Goal: Task Accomplishment & Management: Use online tool/utility

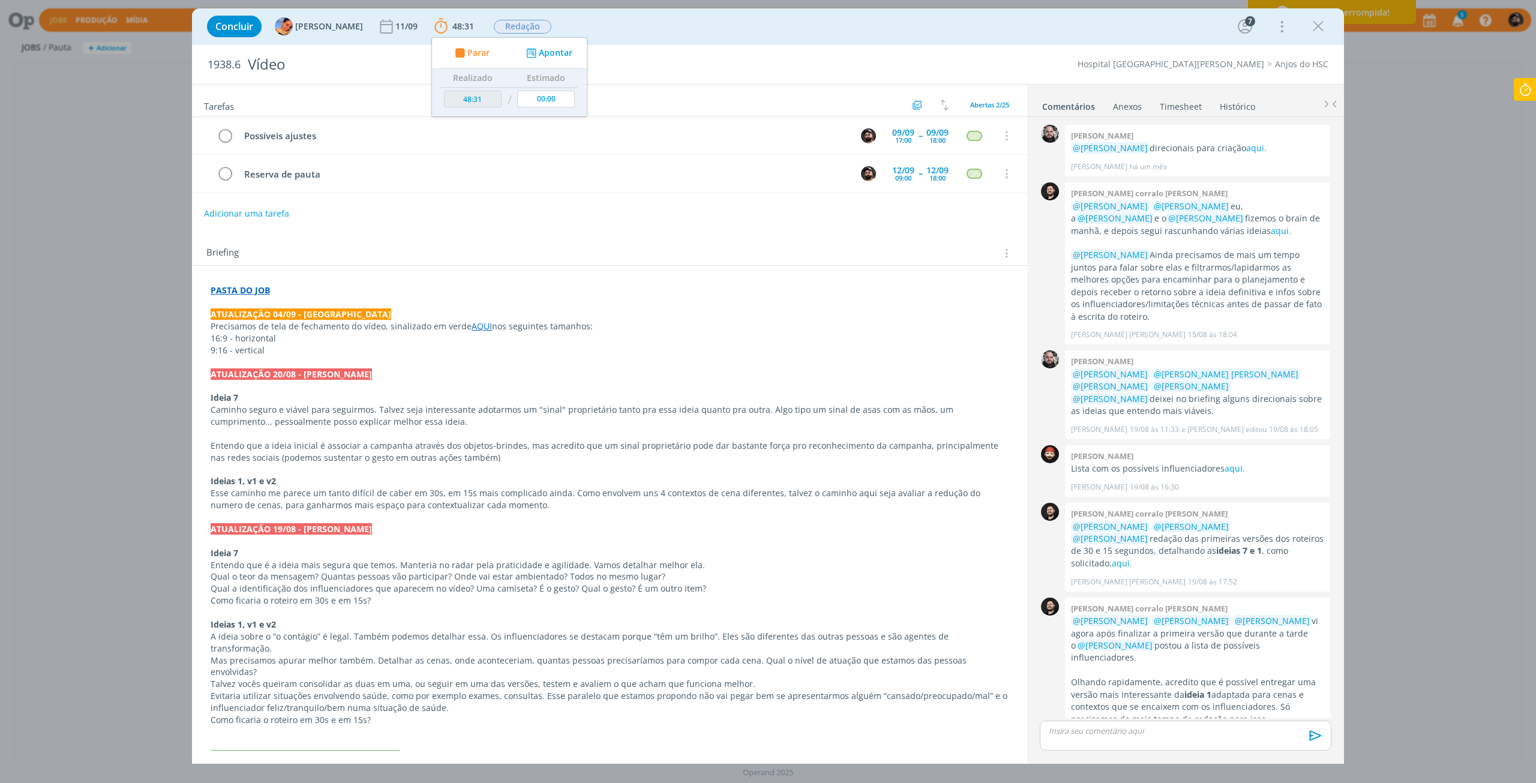
scroll to position [289, 0]
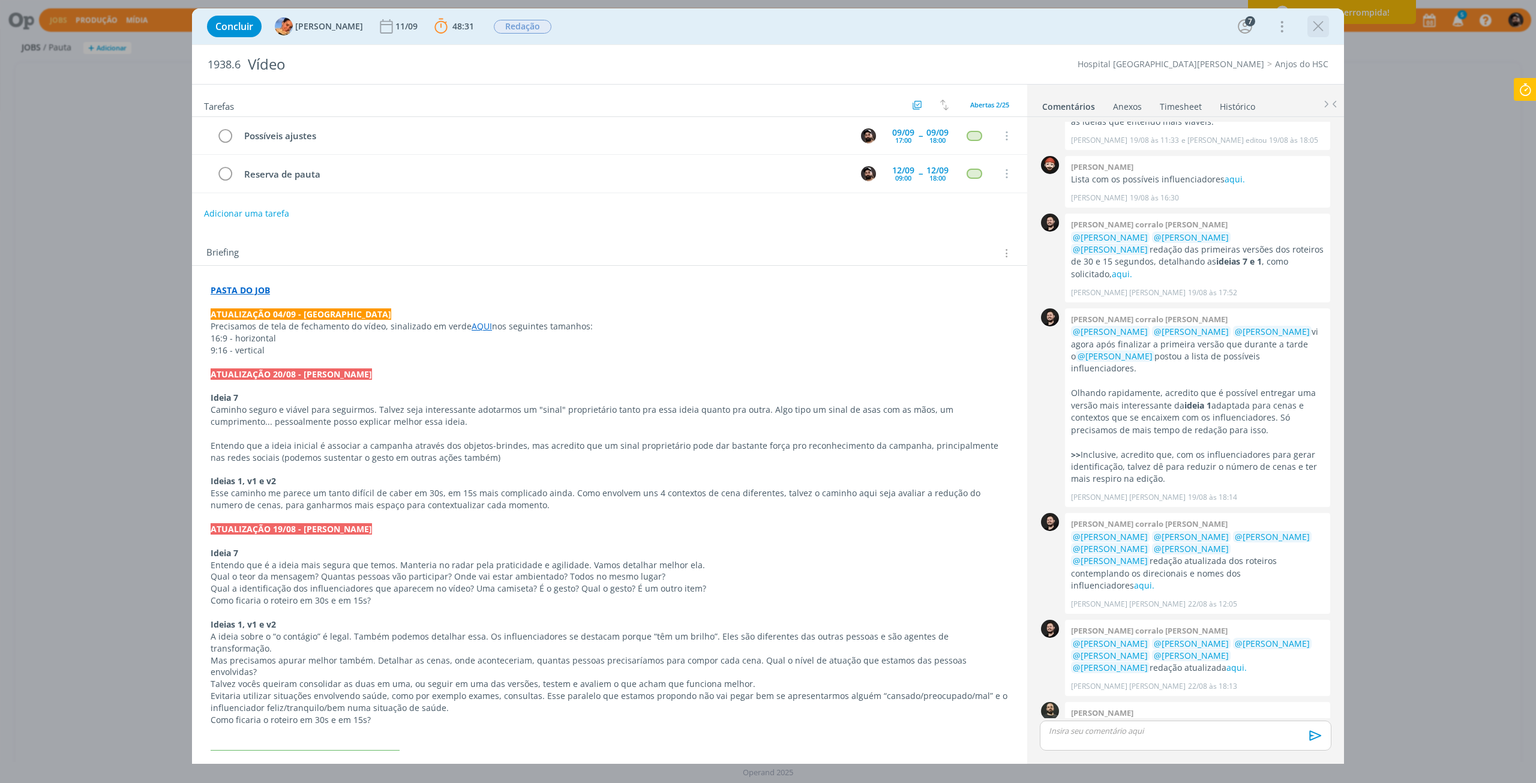
click at [1321, 26] on icon "dialog" at bounding box center [1318, 26] width 18 height 18
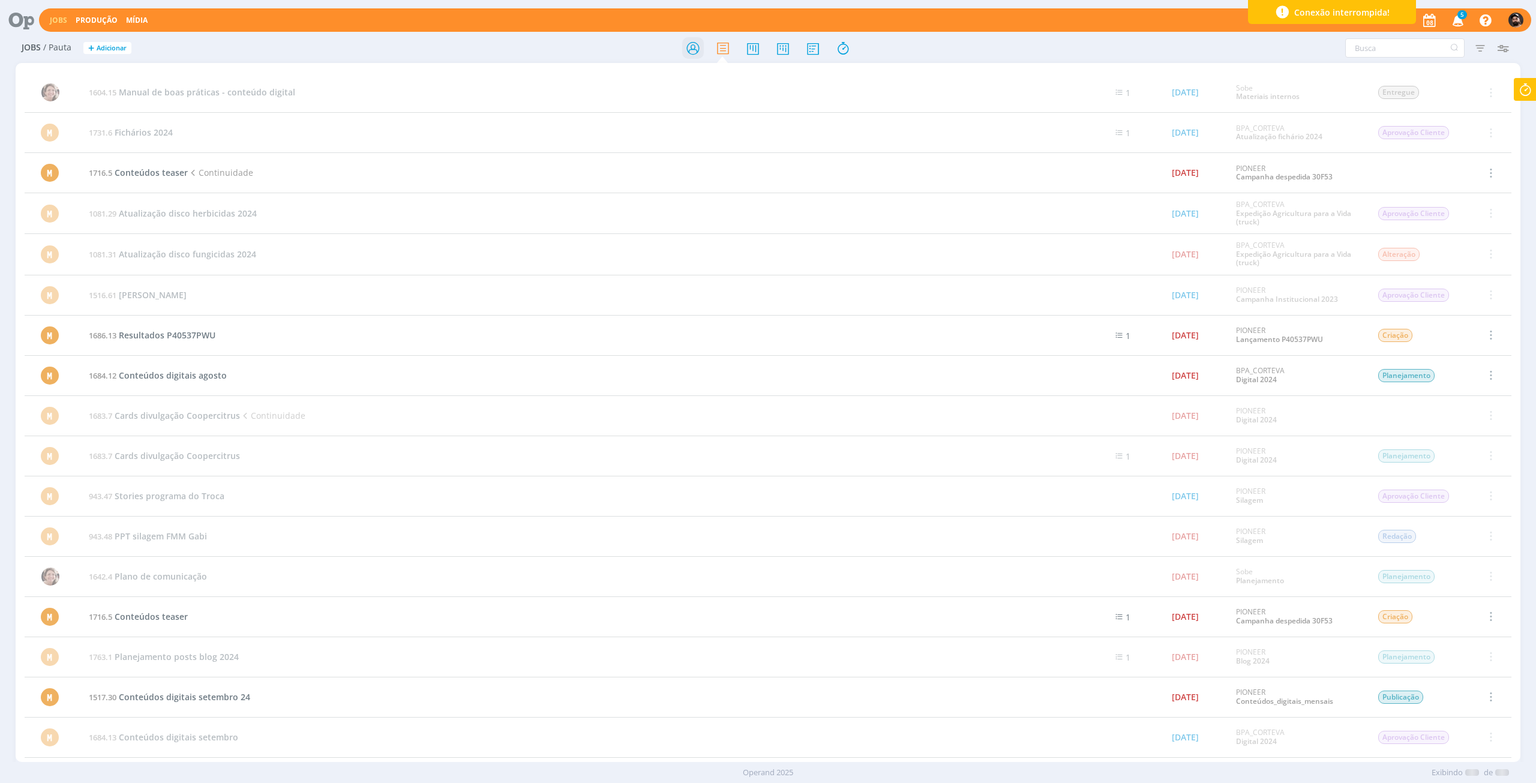
click at [698, 52] on icon at bounding box center [693, 48] width 22 height 23
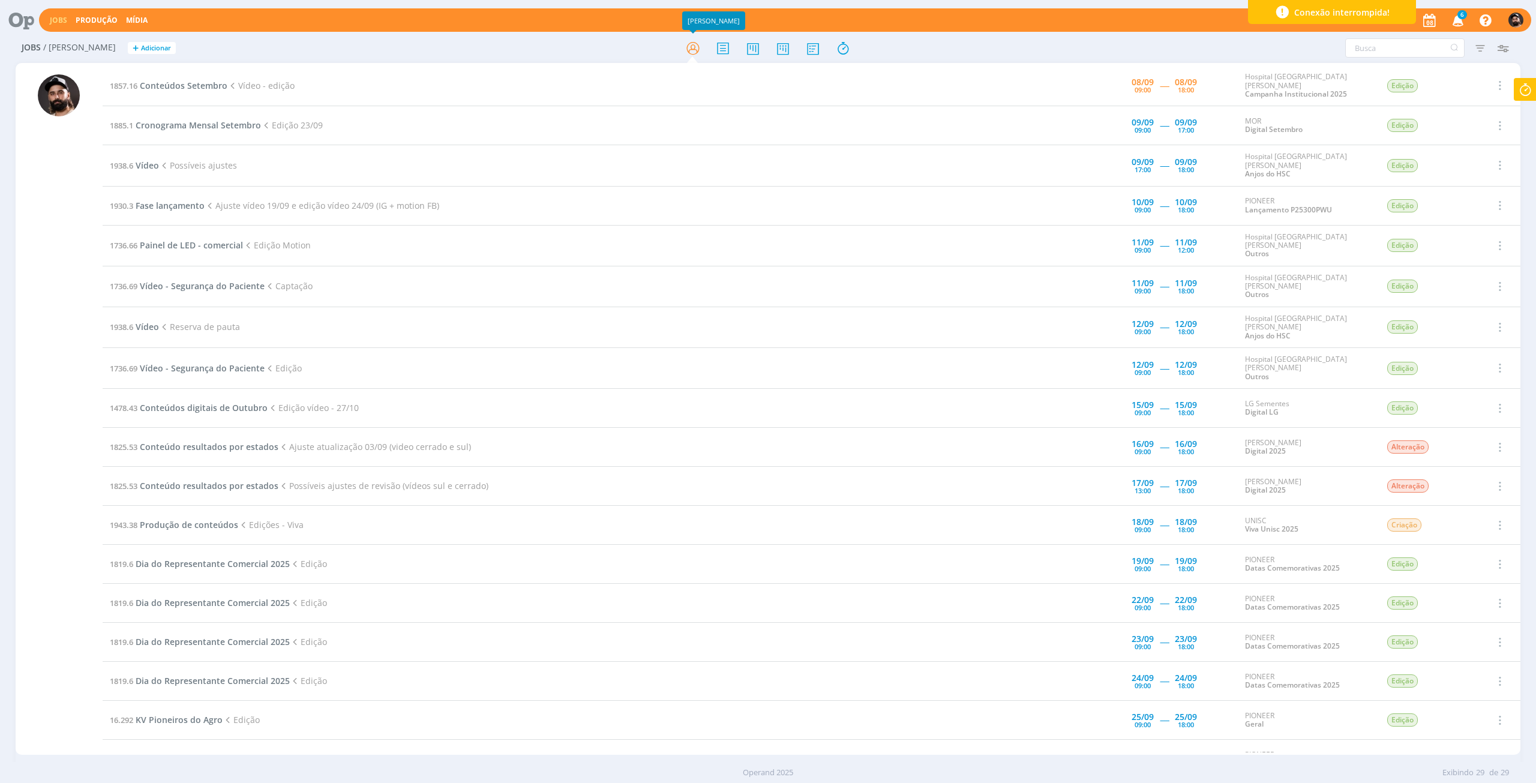
click at [1531, 91] on icon at bounding box center [1526, 89] width 22 height 23
click at [1509, 95] on span "Parar" at bounding box center [1511, 96] width 22 height 11
click at [1446, 182] on div "Adicionar descrição" at bounding box center [1461, 184] width 131 height 11
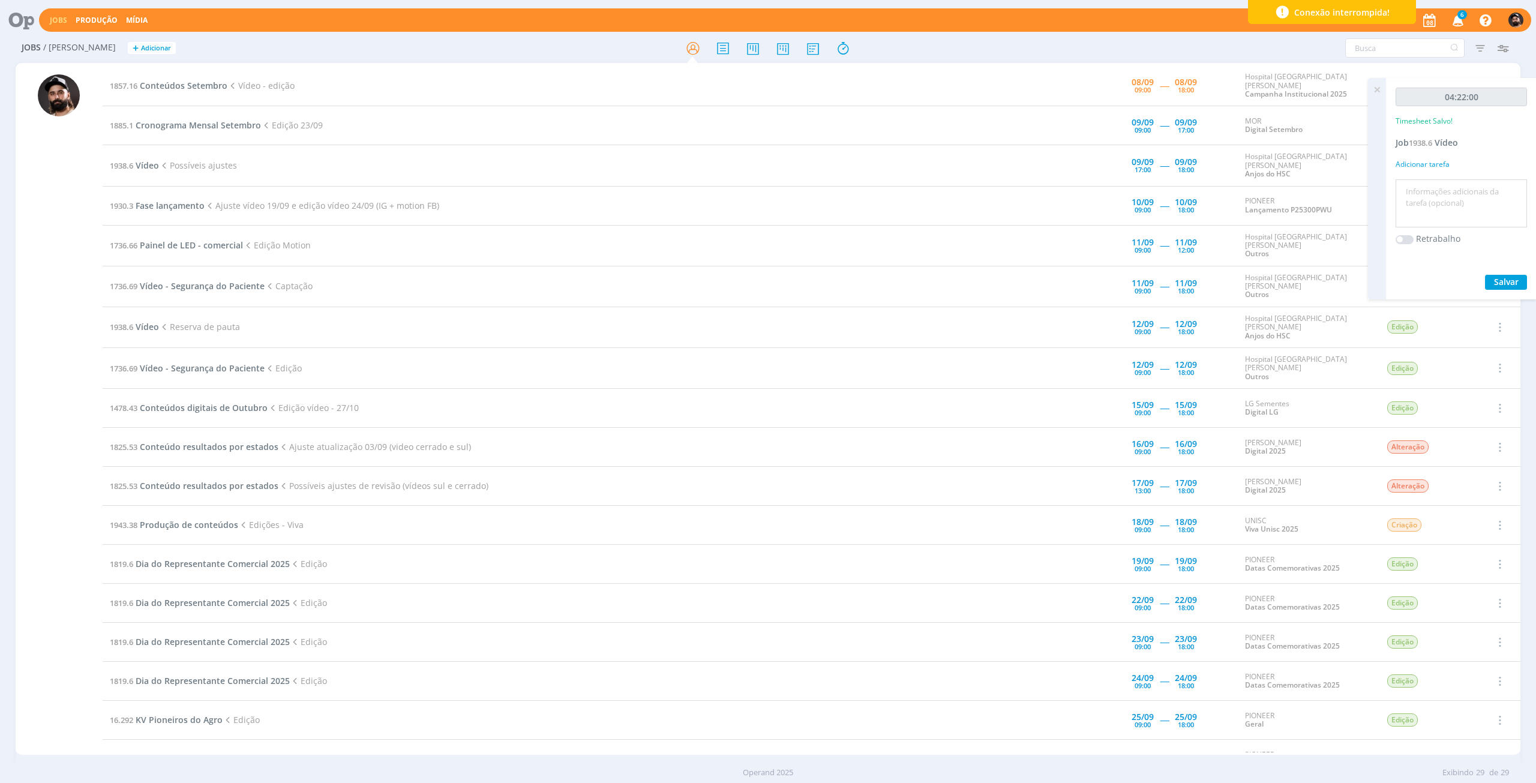
click at [1451, 193] on textarea at bounding box center [1461, 203] width 125 height 43
type textarea "edição"
click at [1505, 284] on span "Salvar" at bounding box center [1506, 281] width 25 height 11
click at [1429, 146] on span "1938.6" at bounding box center [1420, 142] width 23 height 11
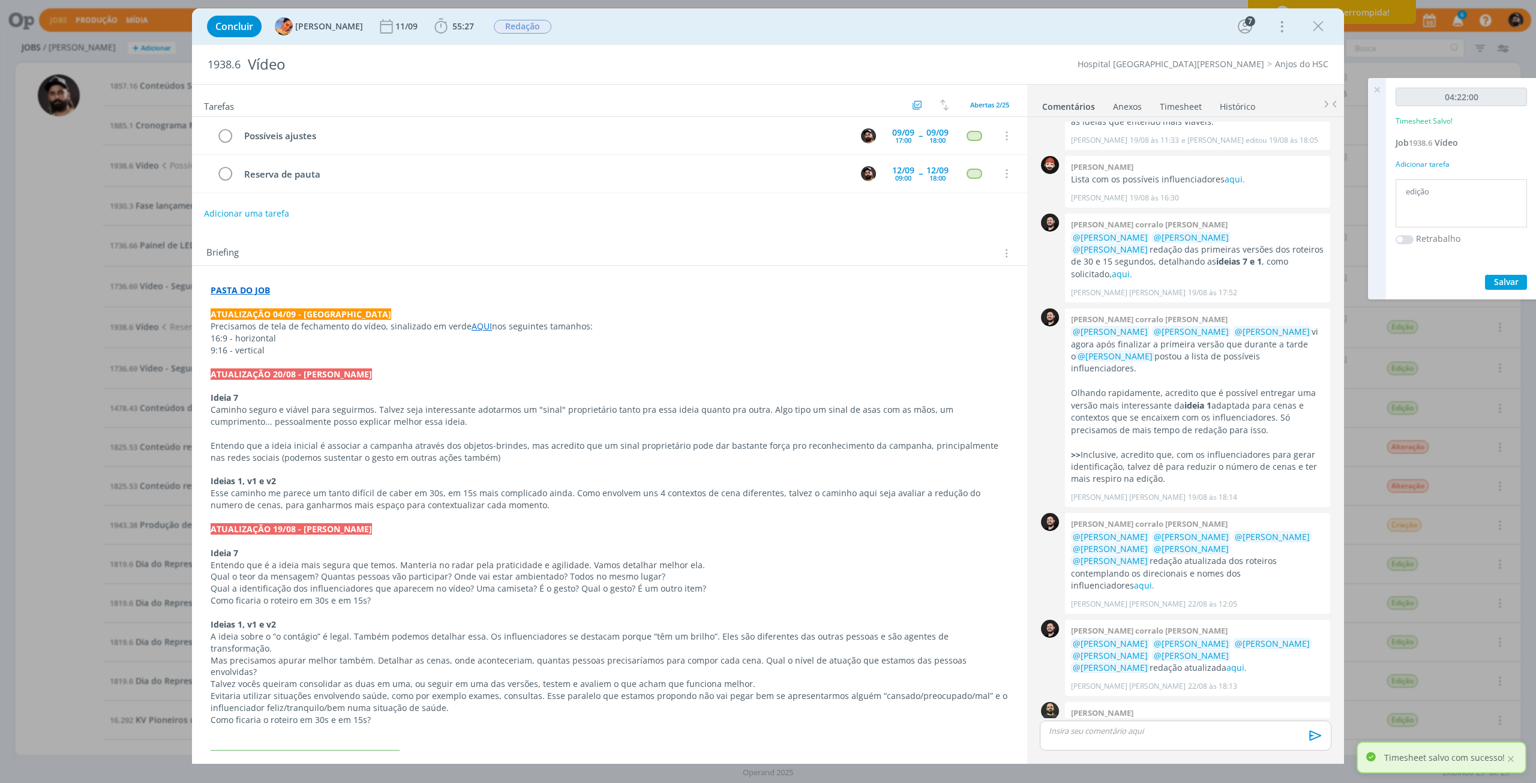
click at [1126, 731] on p "dialog" at bounding box center [1186, 730] width 272 height 11
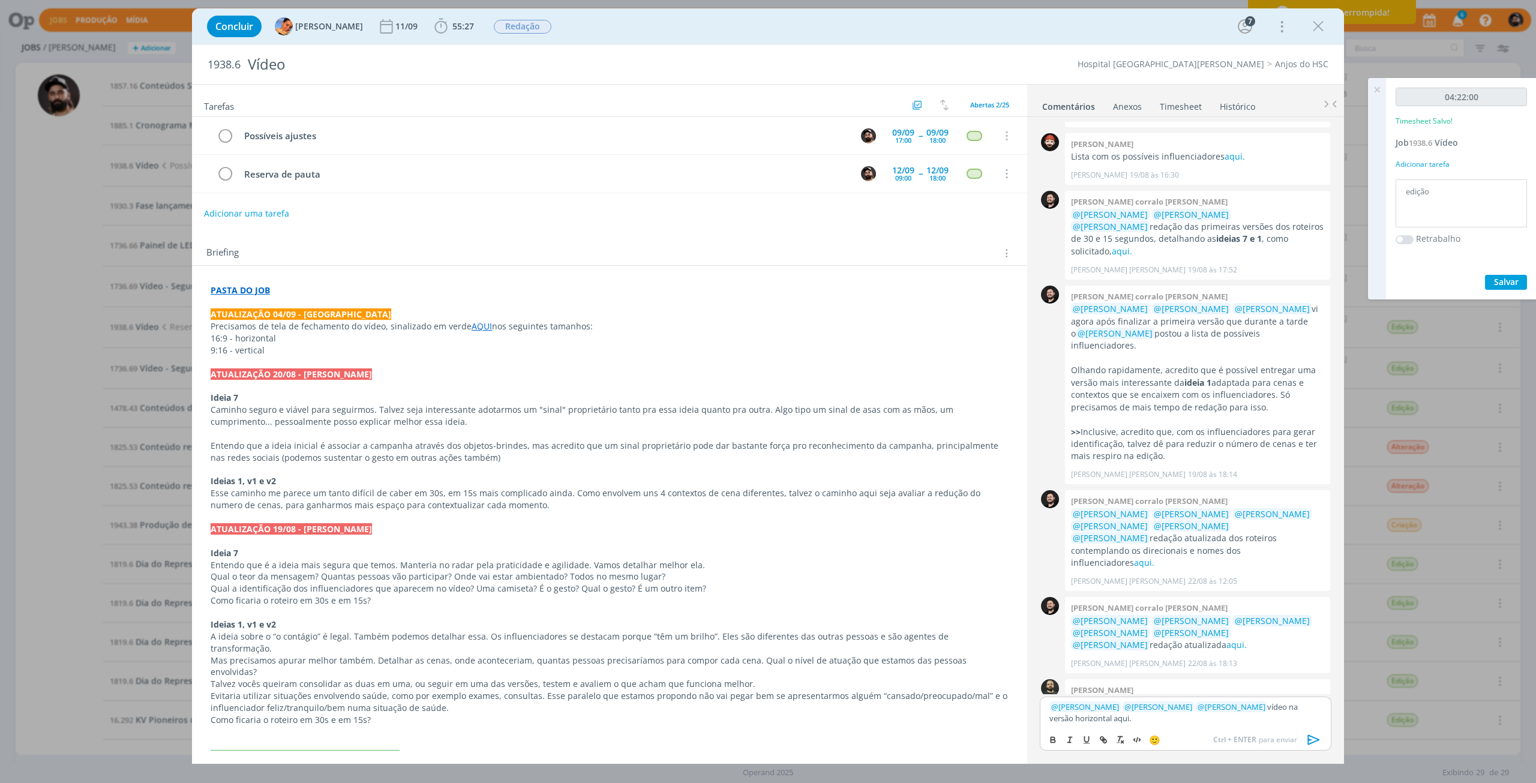
click at [1078, 717] on p "﻿ @ [PERSON_NAME] ﻿ ﻿ @ [PERSON_NAME] ﻿ ﻿ @ [PERSON_NAME] ﻿ vídeo na versão hor…" at bounding box center [1186, 712] width 272 height 22
click at [1048, 742] on icon "dialog" at bounding box center [1053, 740] width 10 height 10
click at [1107, 739] on icon "dialog" at bounding box center [1104, 740] width 10 height 10
paste input "[URL][DOMAIN_NAME][PERSON_NAME]"
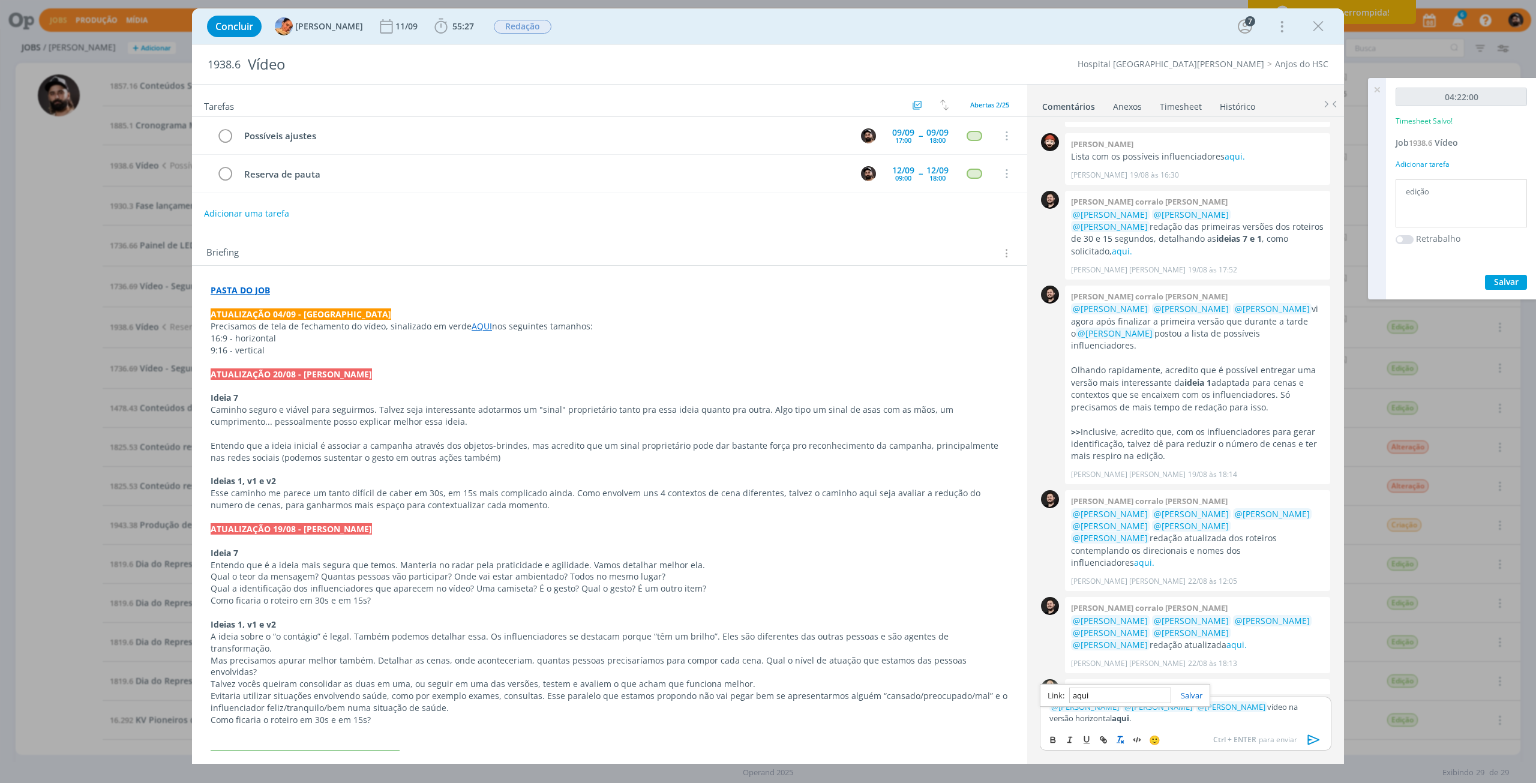
type input "[URL][DOMAIN_NAME][PERSON_NAME]"
click at [1192, 693] on link "dialog" at bounding box center [1186, 695] width 31 height 11
click at [1215, 723] on p "﻿ @ [PERSON_NAME] ﻿ ﻿ @ [PERSON_NAME] ﻿ ﻿ @ [PERSON_NAME] ﻿ vídeo na versão hor…" at bounding box center [1186, 712] width 272 height 22
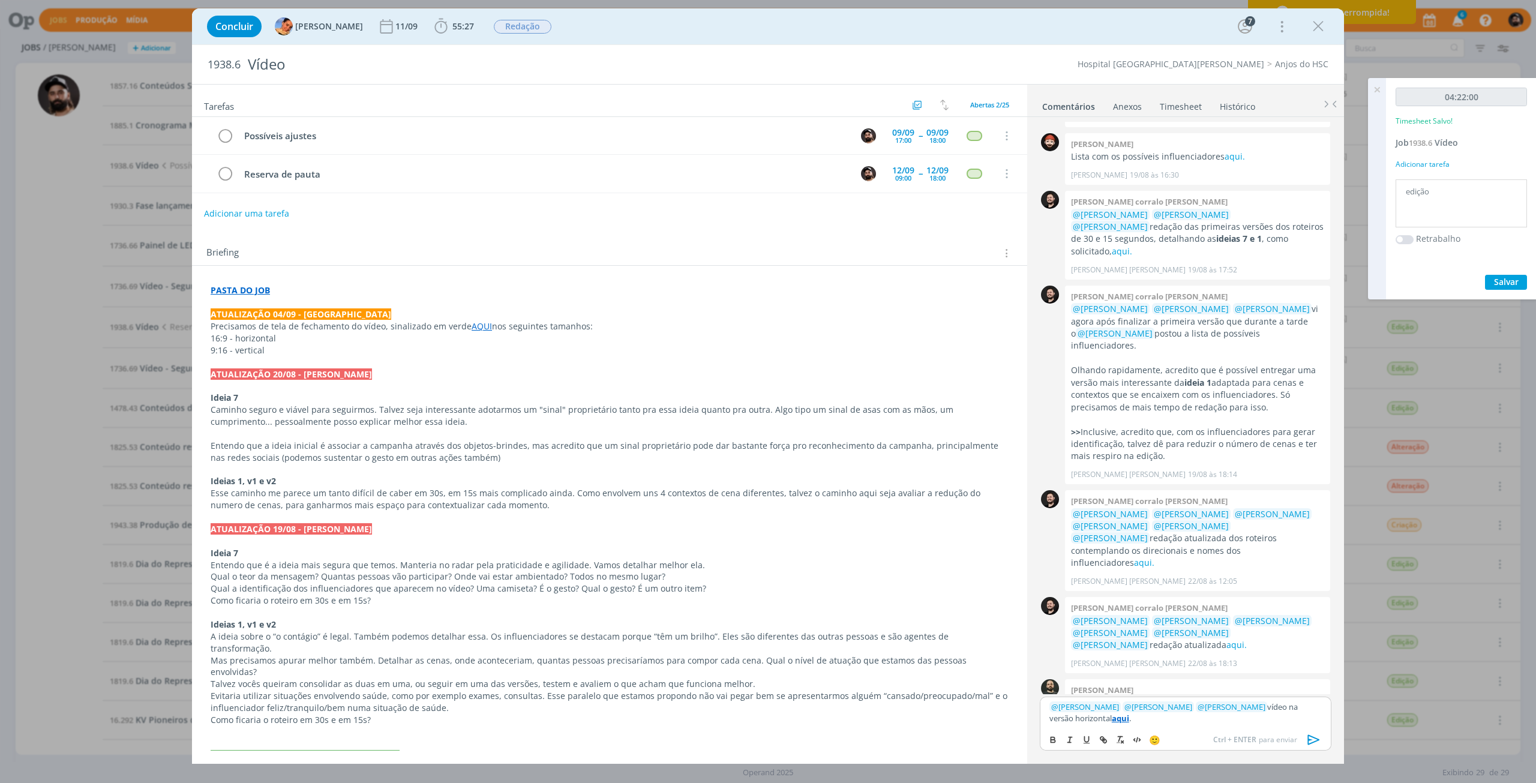
click at [1312, 745] on icon "dialog" at bounding box center [1314, 740] width 18 height 18
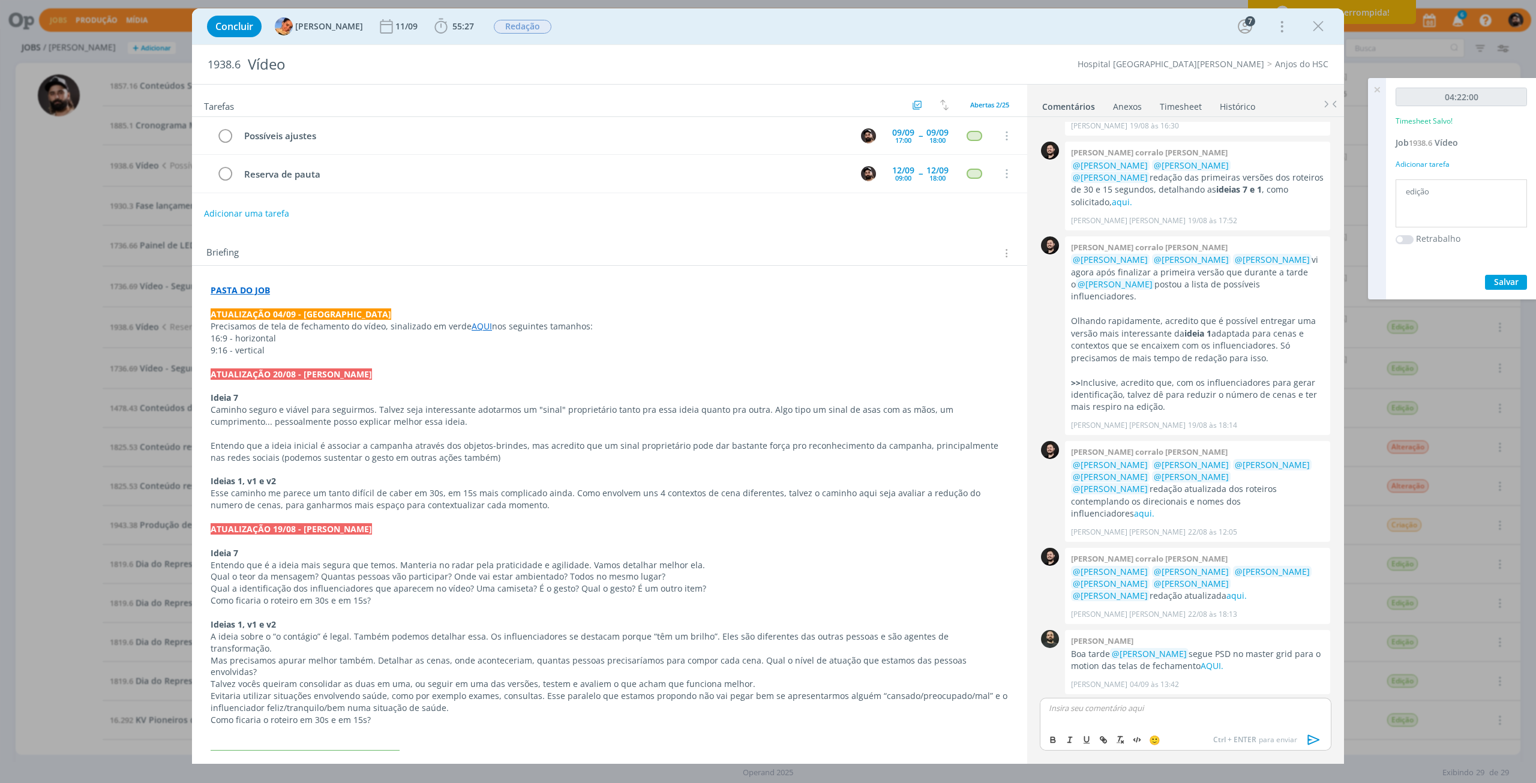
scroll to position [369, 0]
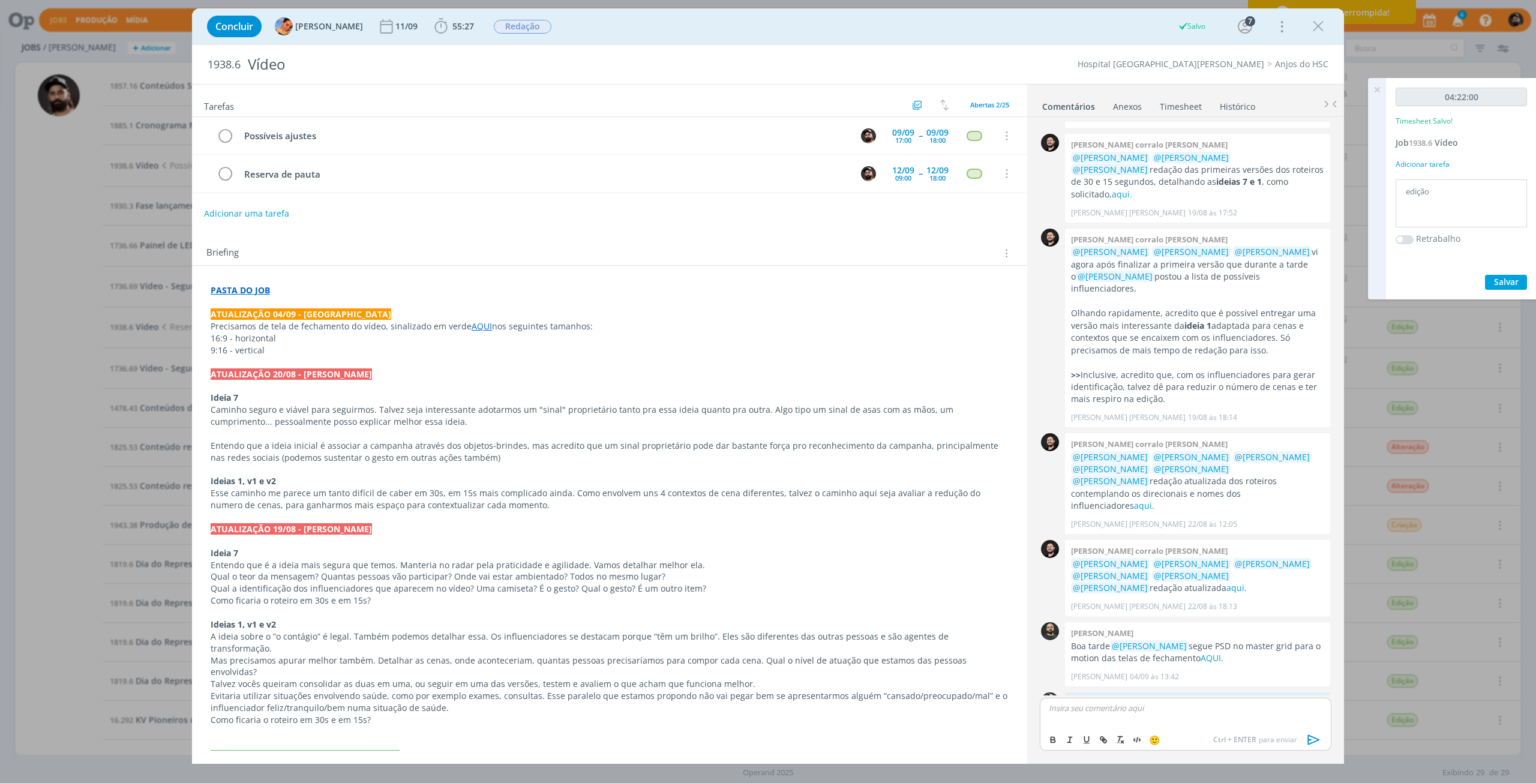
click at [1378, 92] on icon at bounding box center [1377, 89] width 22 height 23
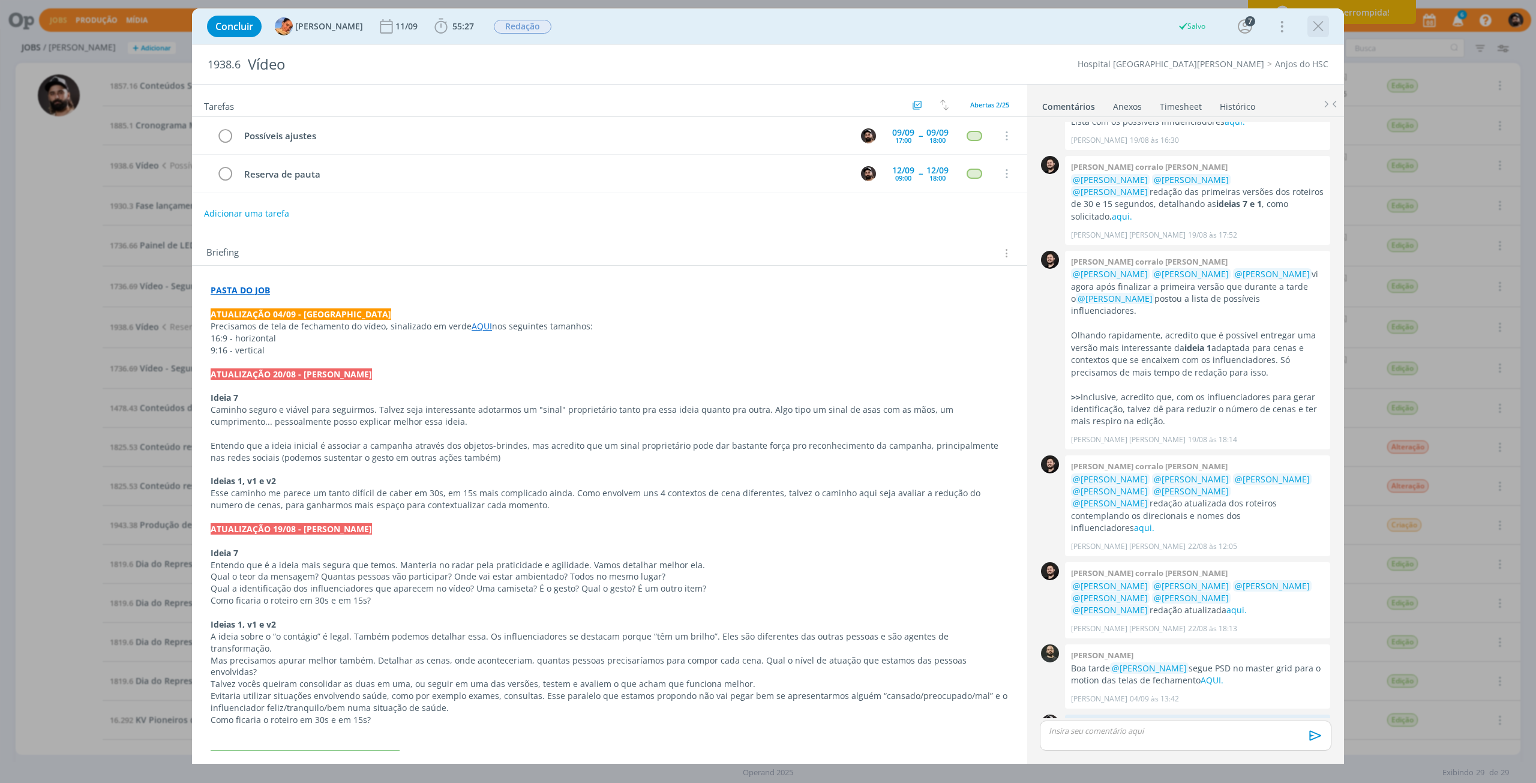
click at [1320, 33] on icon "dialog" at bounding box center [1318, 26] width 18 height 18
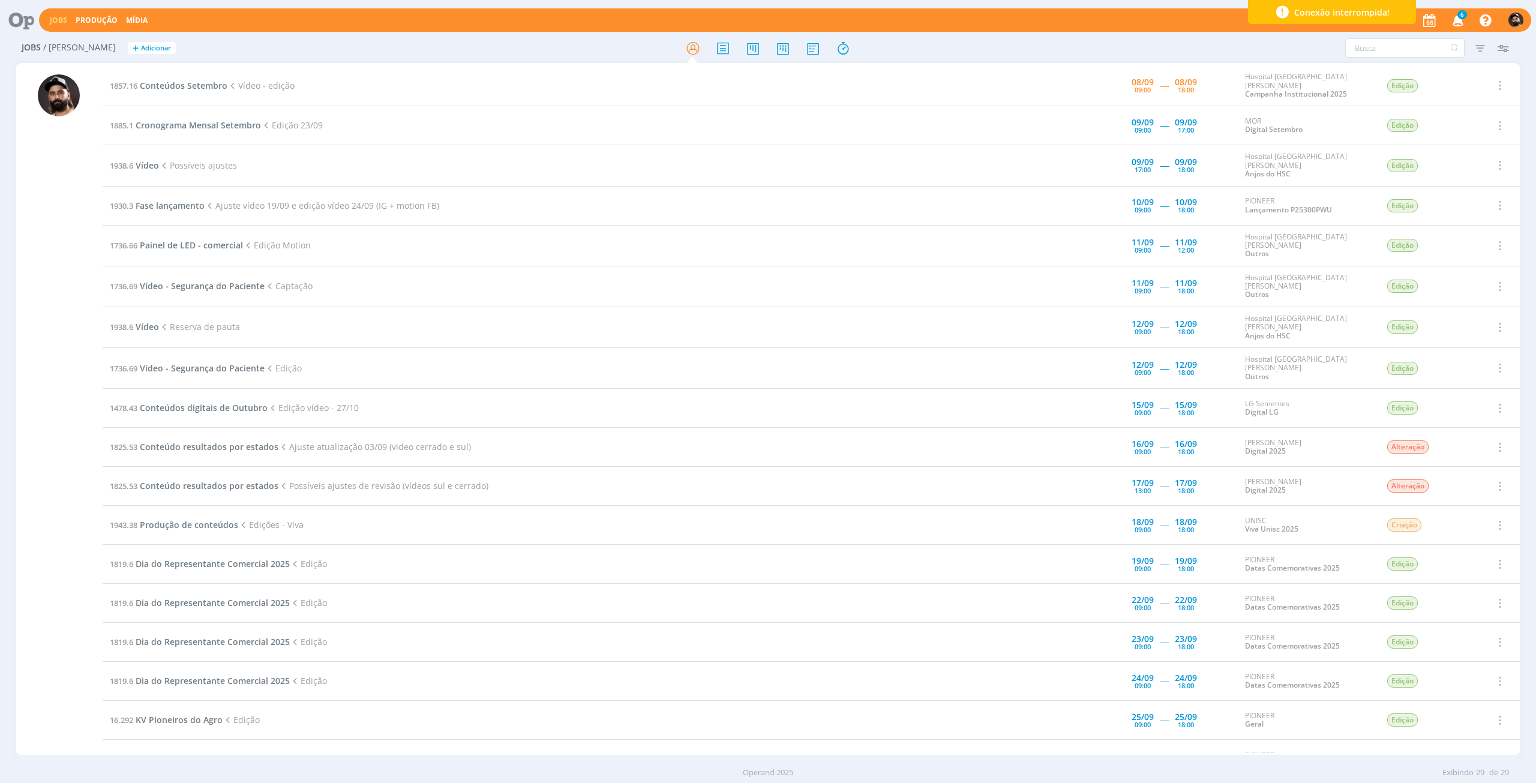
click at [814, 562] on td "1819.6 Dia do Representante Comercial 2025 Edição" at bounding box center [561, 564] width 917 height 39
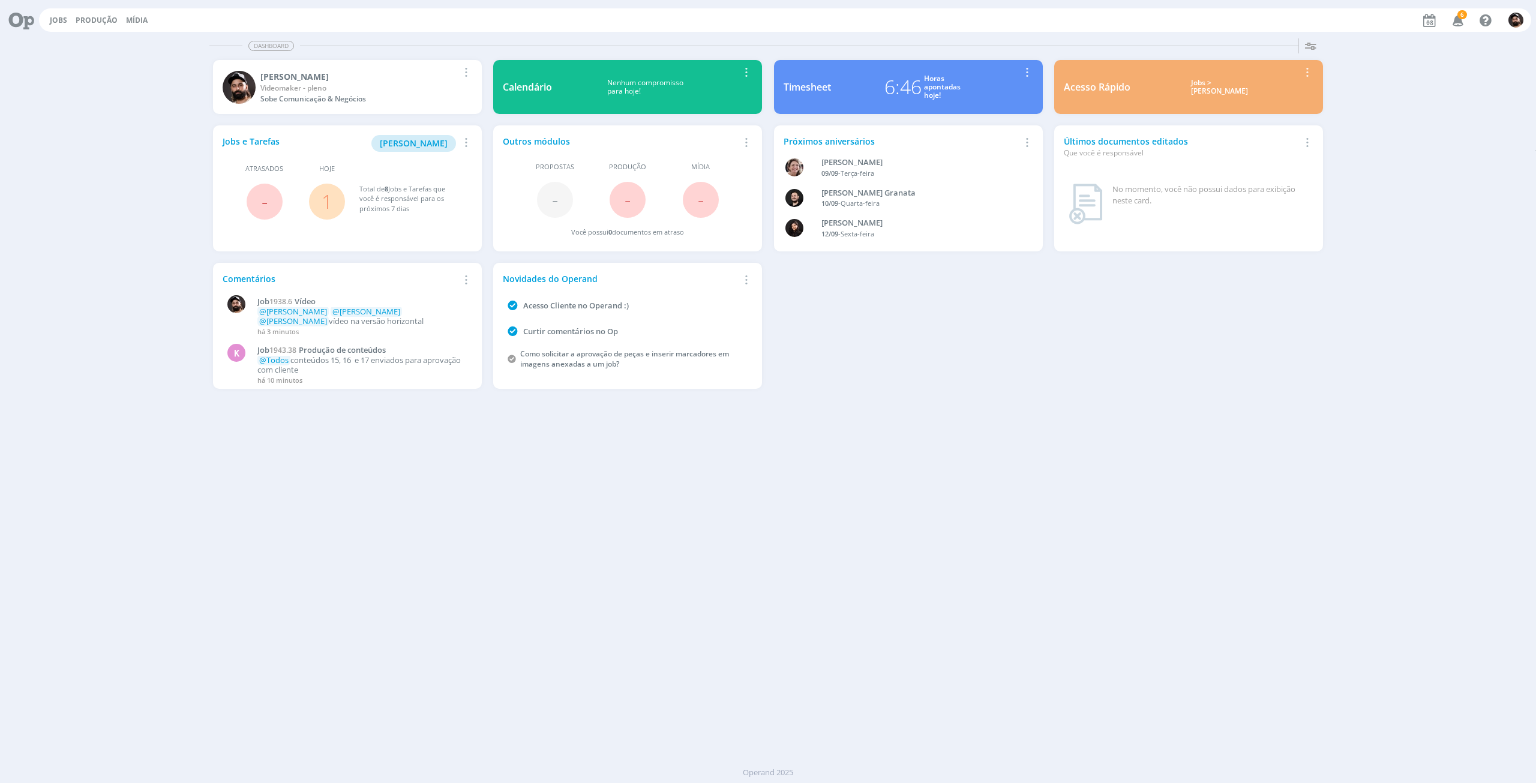
drag, startPoint x: 56, startPoint y: 19, endPoint x: 59, endPoint y: 29, distance: 11.4
click at [56, 19] on link "Jobs" at bounding box center [58, 20] width 17 height 10
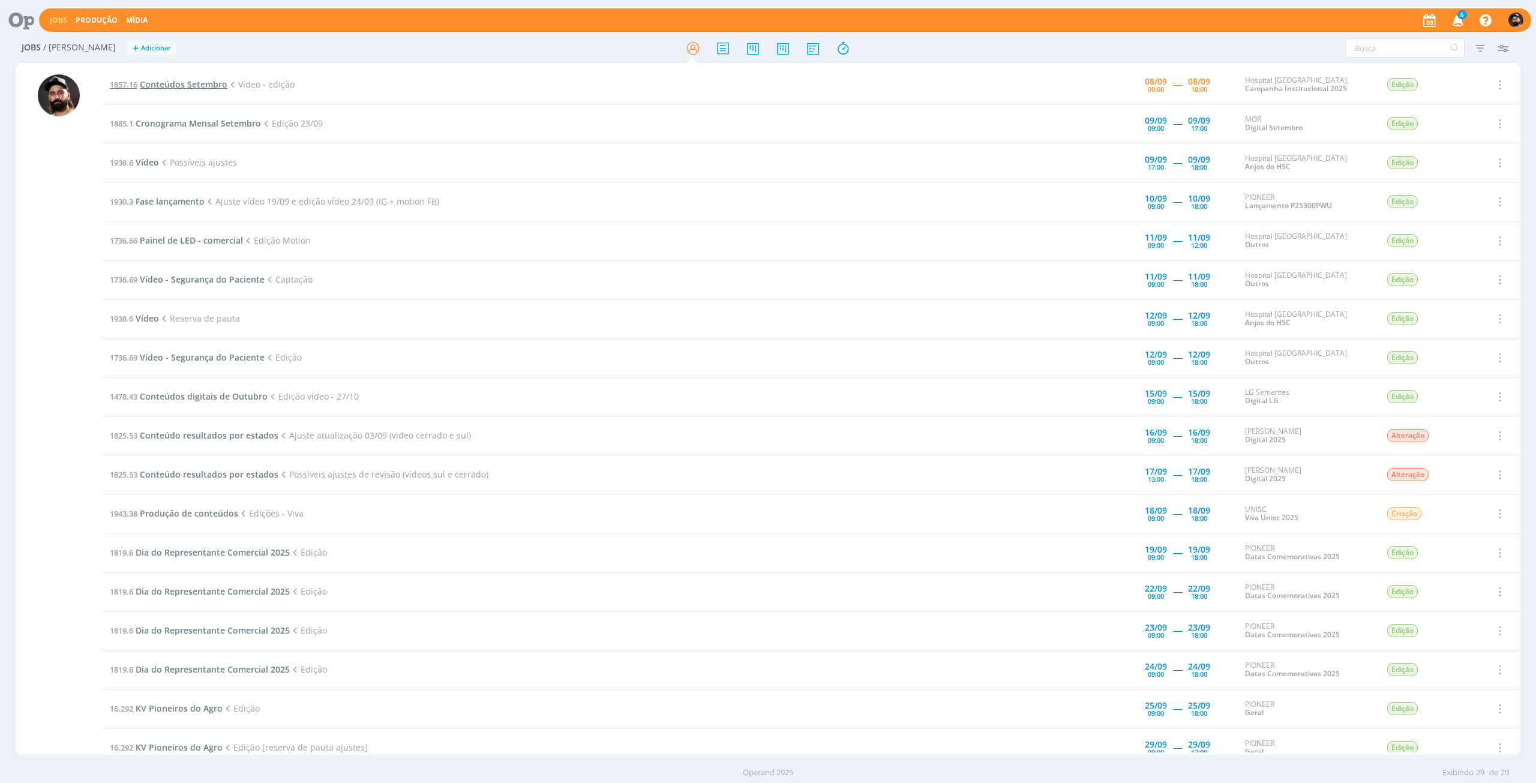
click at [209, 83] on span "Conteúdos Setembro" at bounding box center [184, 84] width 88 height 11
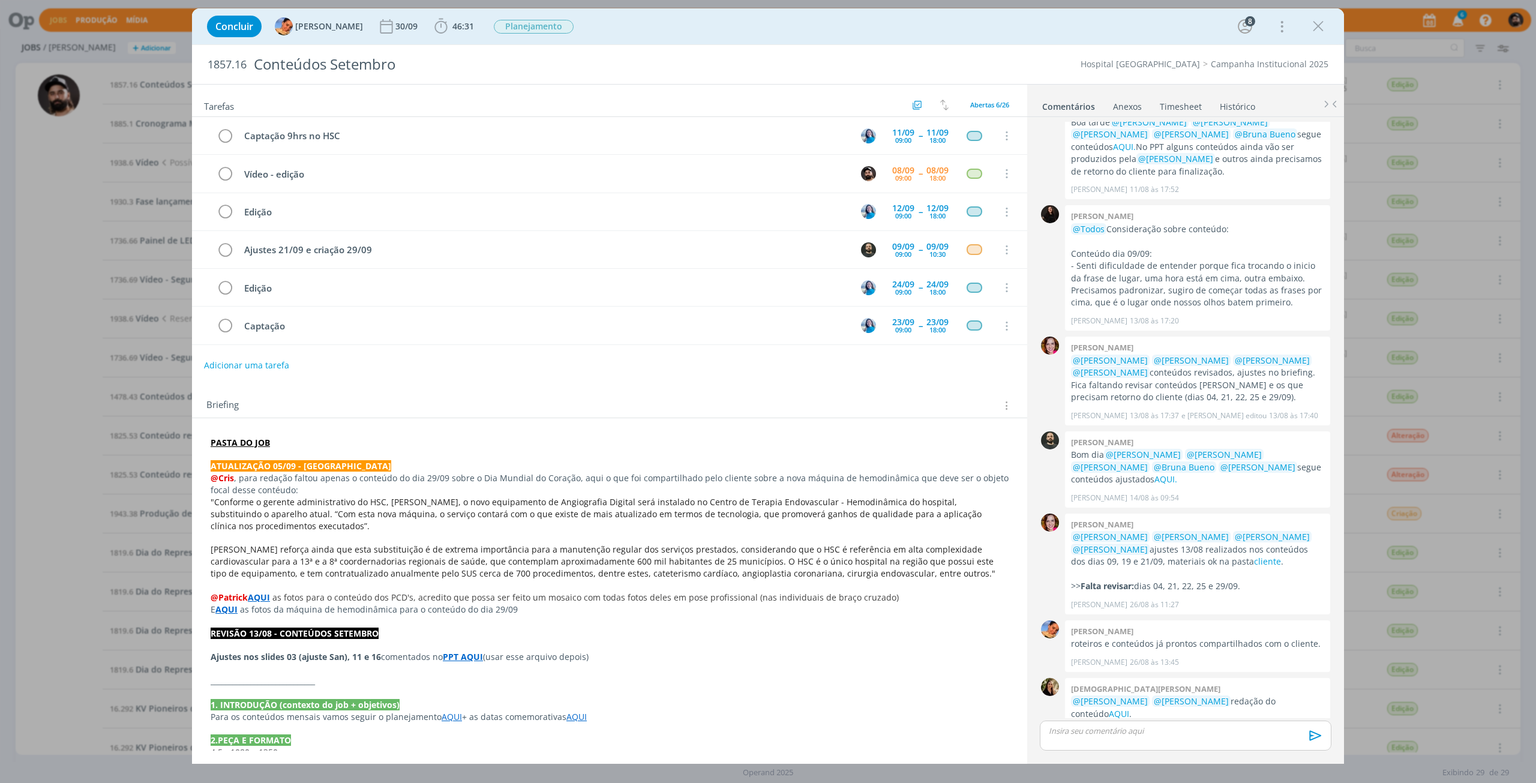
scroll to position [190, 0]
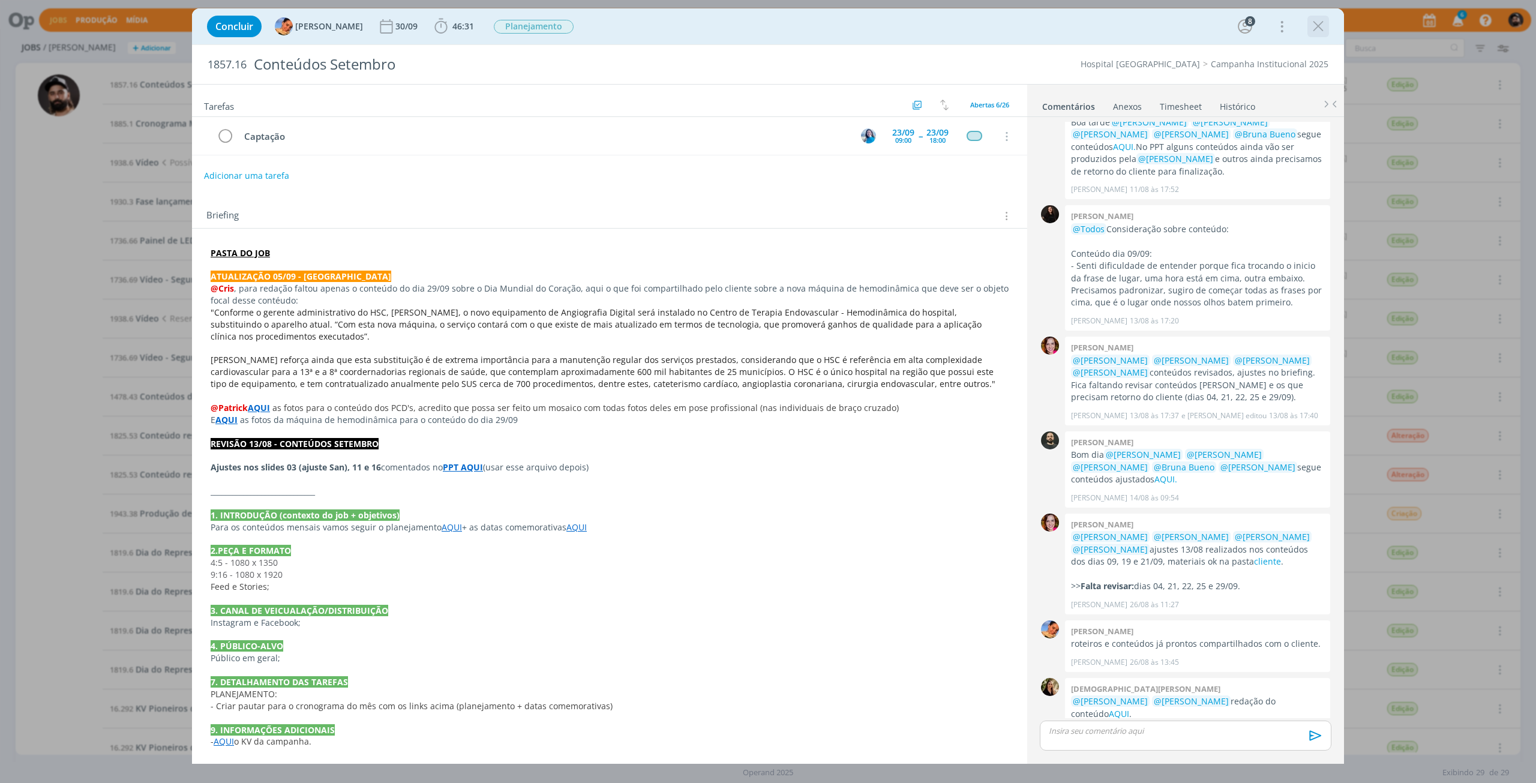
click at [1325, 35] on div "dialog" at bounding box center [1319, 27] width 22 height 22
click at [1319, 23] on icon "dialog" at bounding box center [1318, 26] width 18 height 18
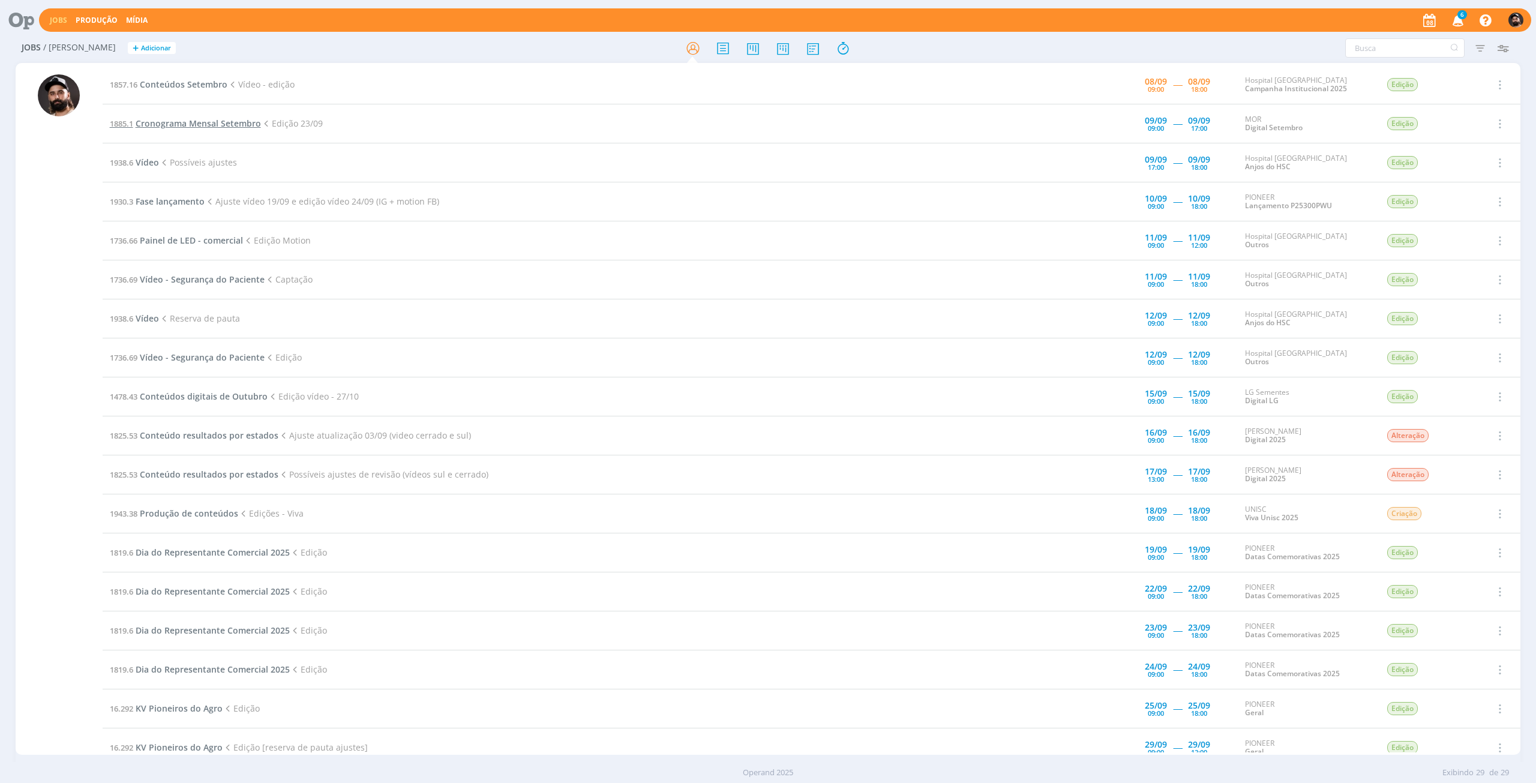
click at [180, 126] on span "Cronograma Mensal Setembro" at bounding box center [198, 123] width 125 height 11
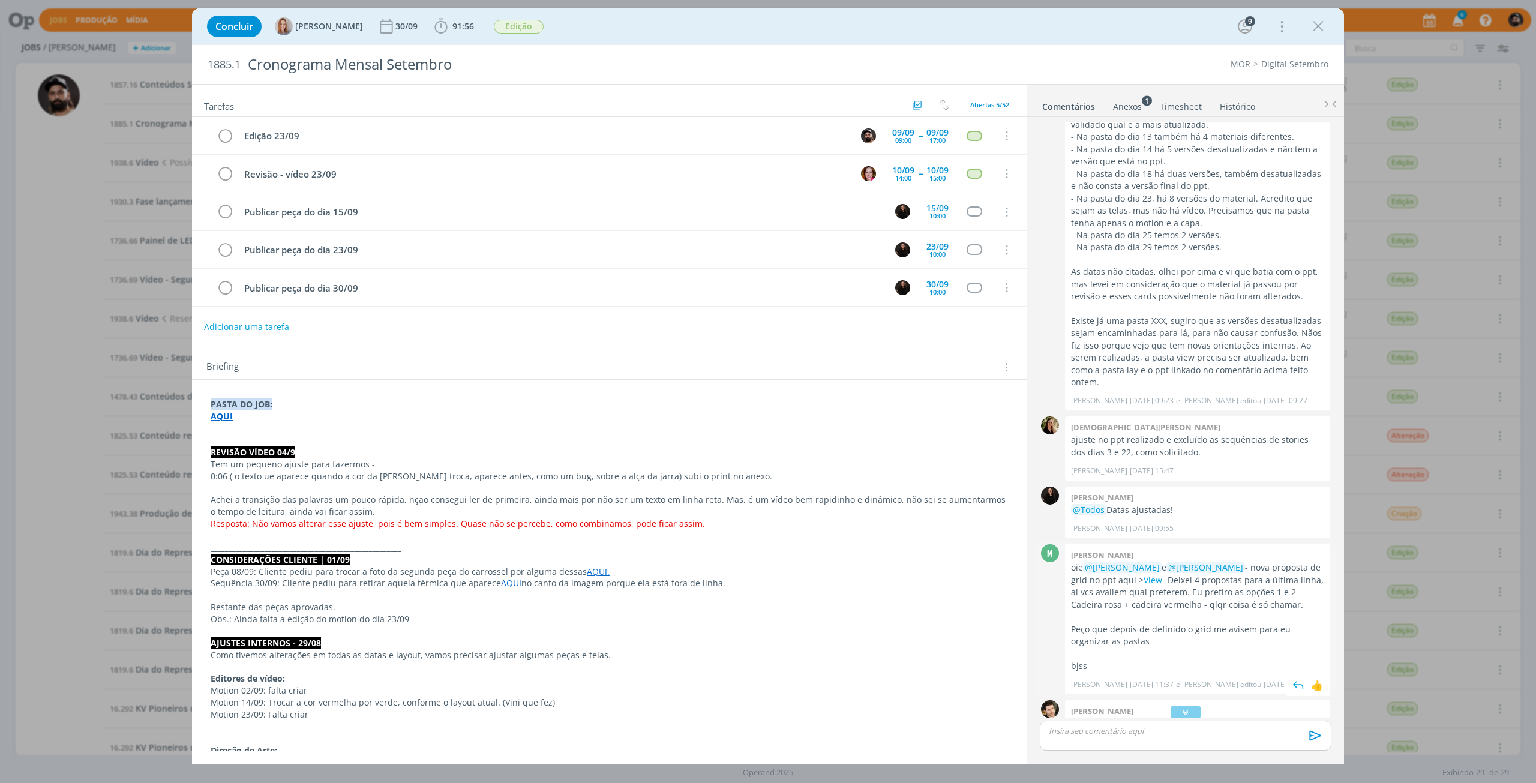
scroll to position [1698, 0]
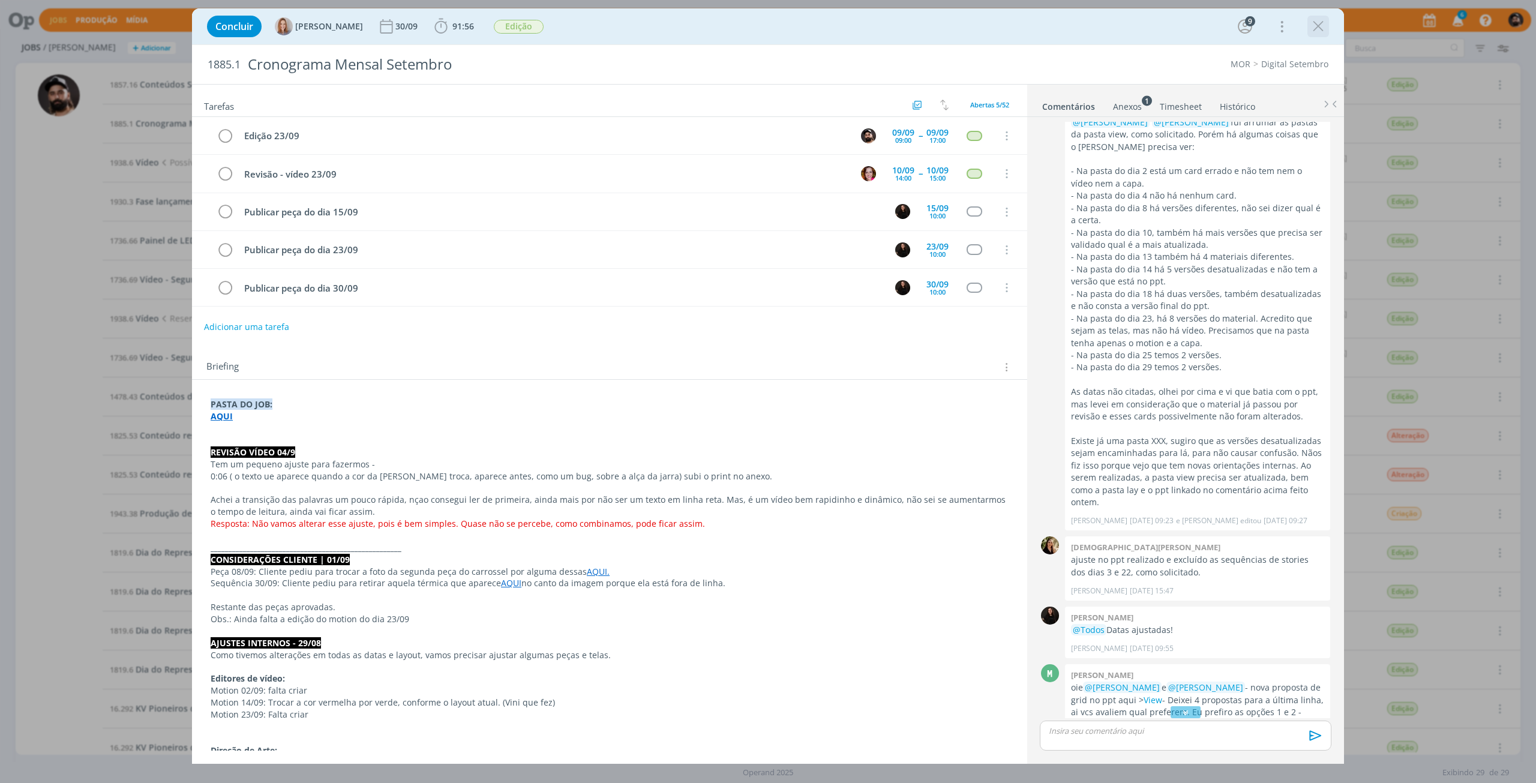
click at [1323, 32] on icon "dialog" at bounding box center [1318, 26] width 18 height 18
